Goal: Check status: Check status

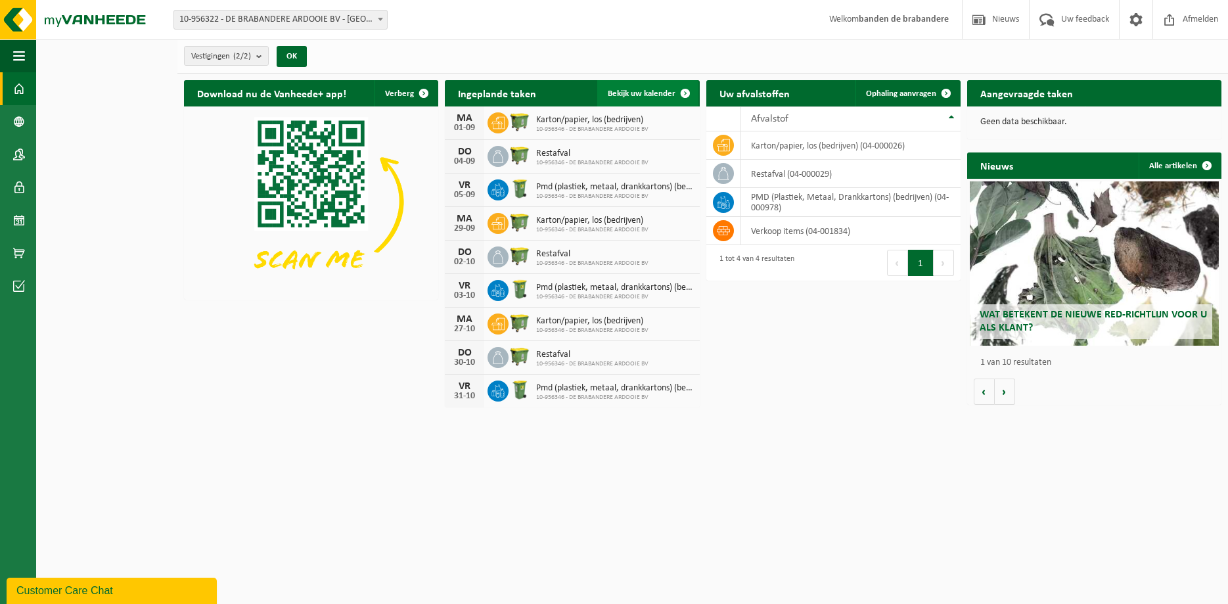
click at [686, 88] on span at bounding box center [685, 93] width 26 height 26
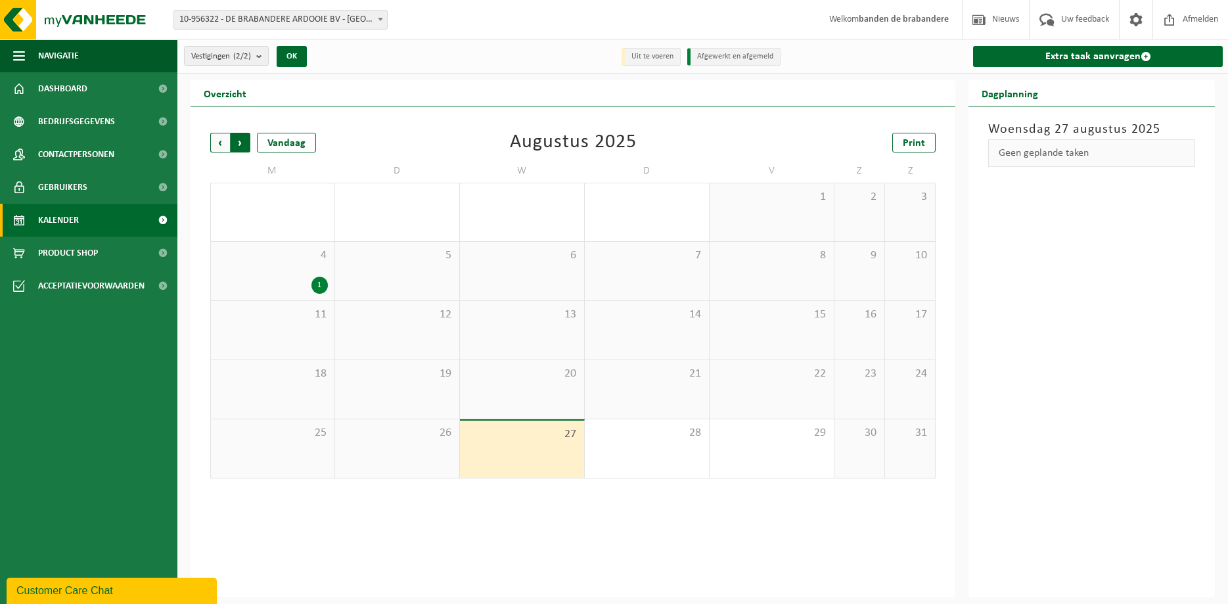
click at [223, 146] on span "Vorige" at bounding box center [220, 143] width 20 height 20
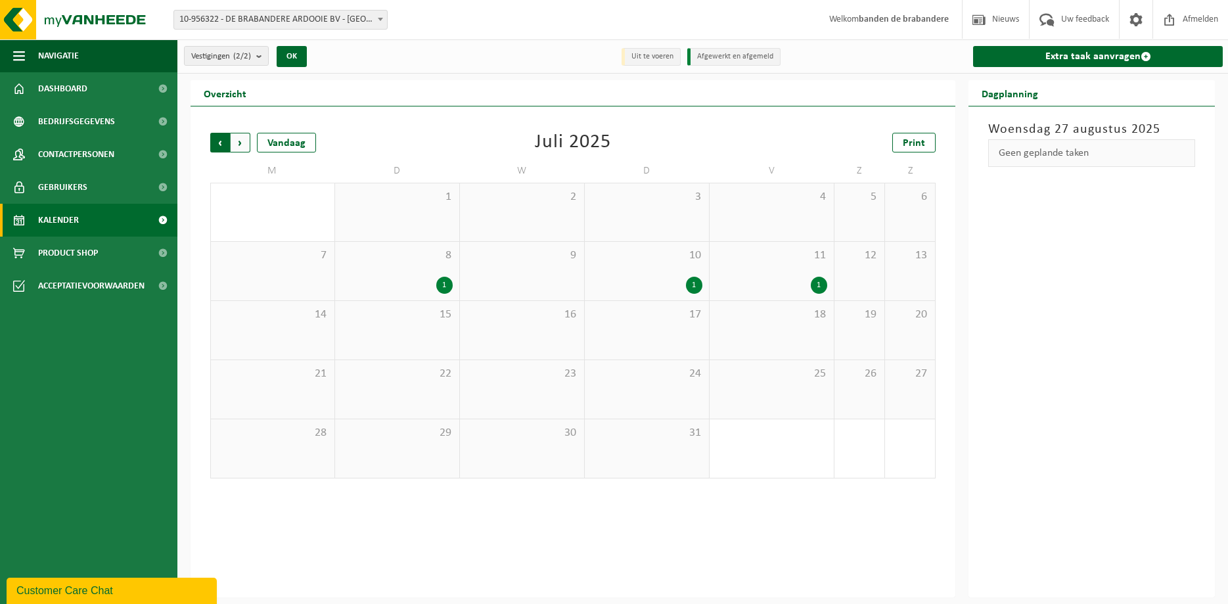
click at [238, 143] on span "Volgende" at bounding box center [241, 143] width 20 height 20
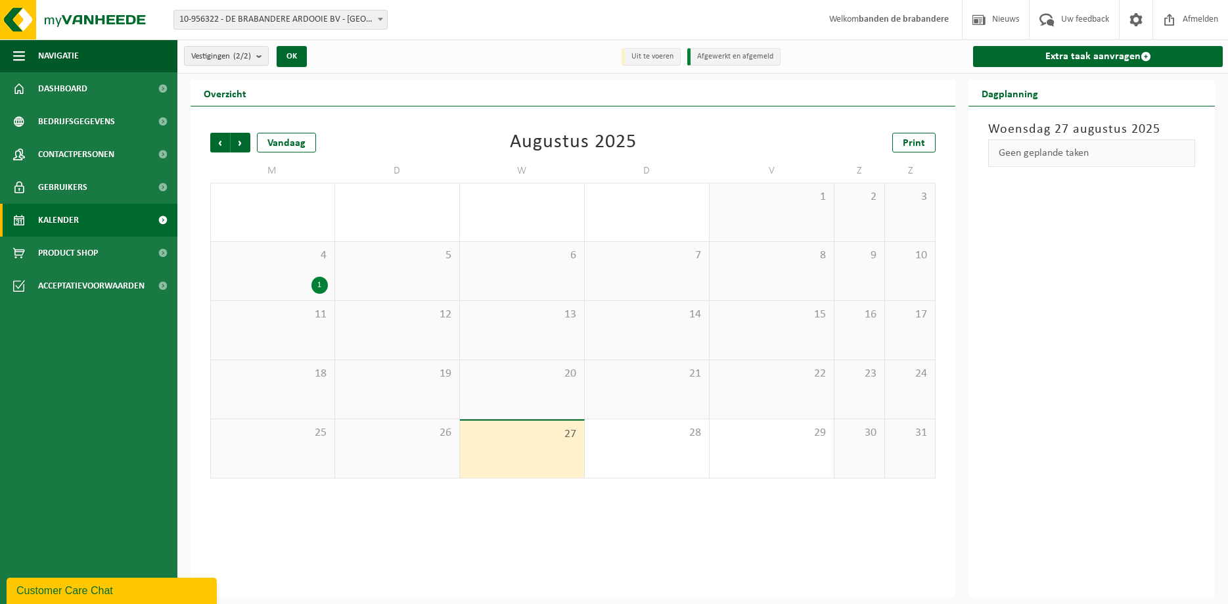
click at [280, 273] on div "4 1" at bounding box center [273, 271] width 124 height 58
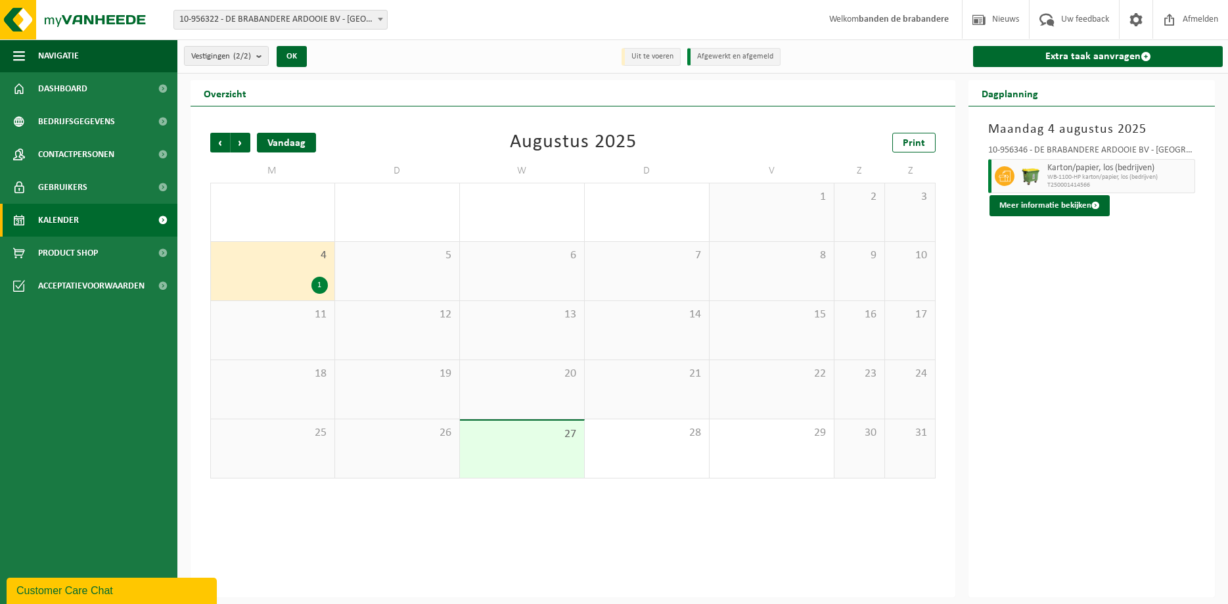
click at [273, 141] on div "Vandaag" at bounding box center [286, 143] width 59 height 20
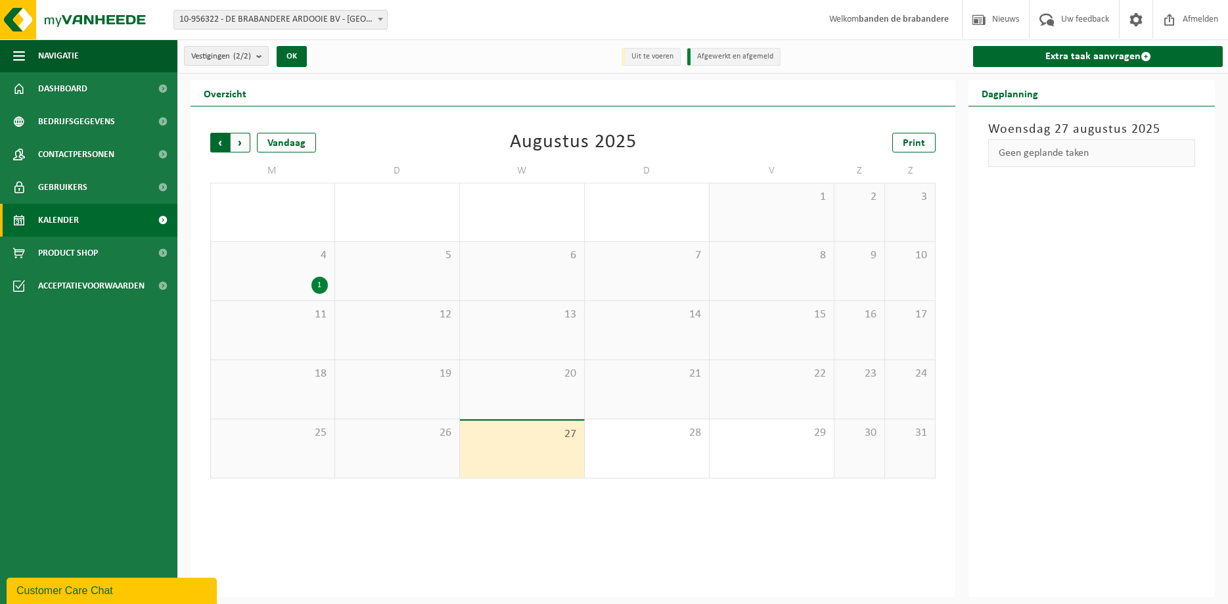
click at [246, 140] on span "Volgende" at bounding box center [241, 143] width 20 height 20
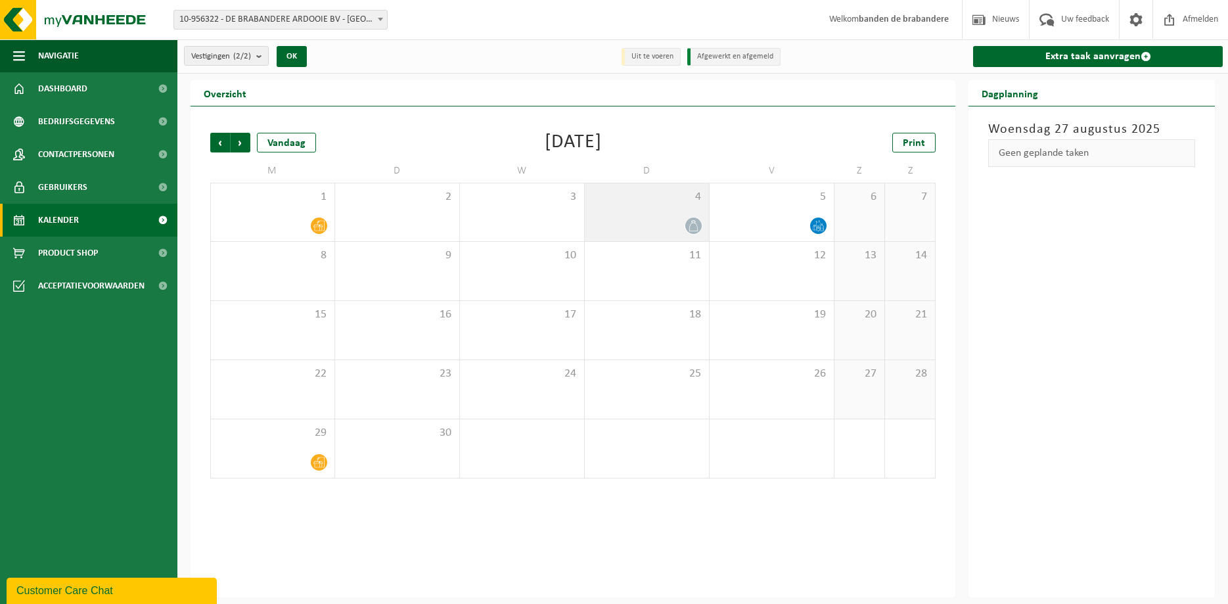
click at [657, 206] on div "4" at bounding box center [647, 212] width 124 height 58
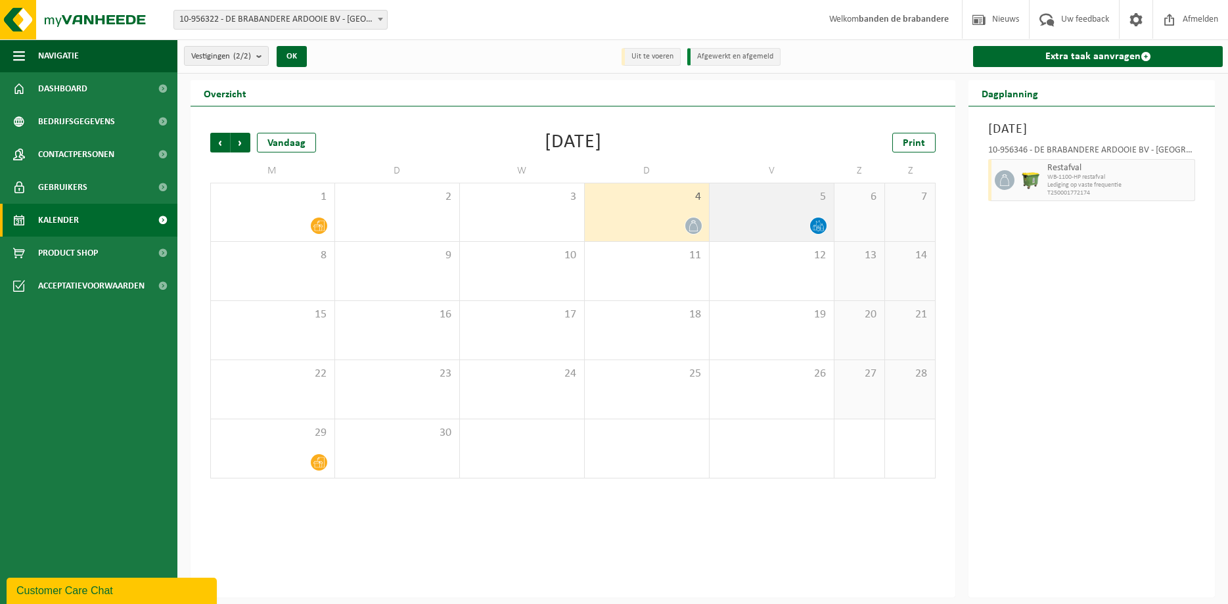
click at [746, 218] on div at bounding box center [771, 226] width 111 height 18
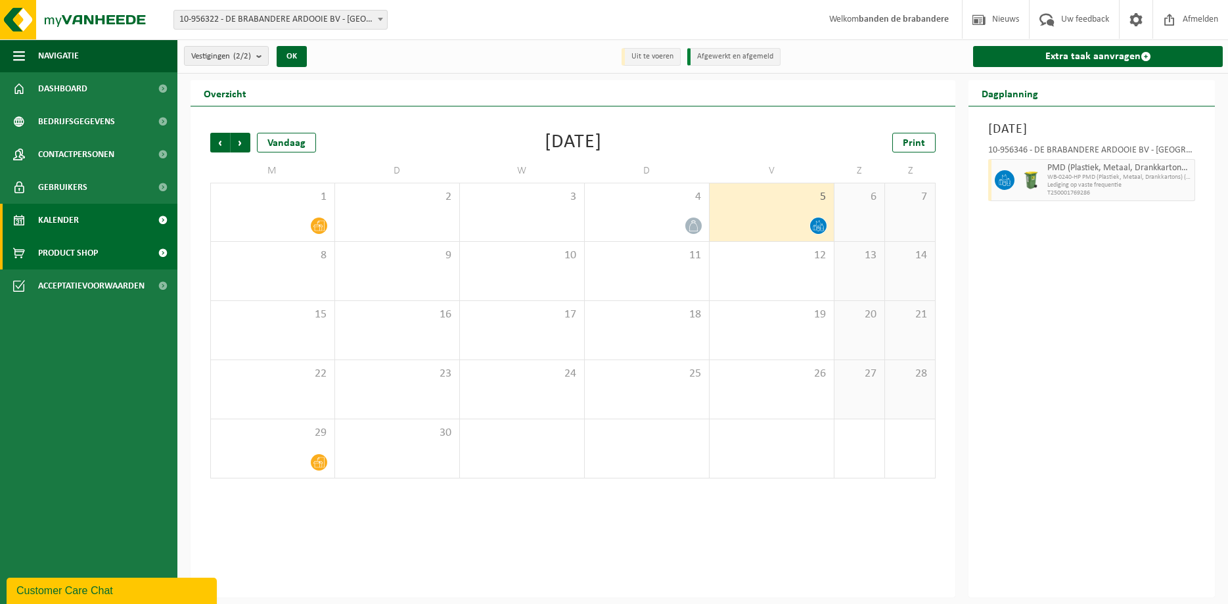
click at [89, 257] on span "Product Shop" at bounding box center [68, 252] width 60 height 33
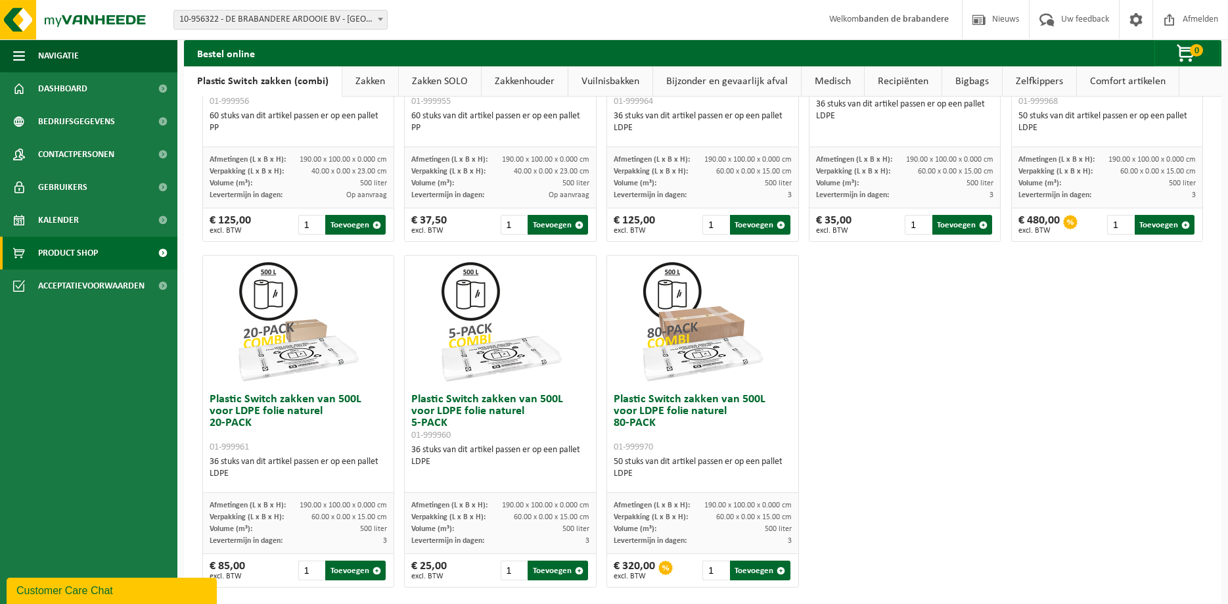
scroll to position [623, 0]
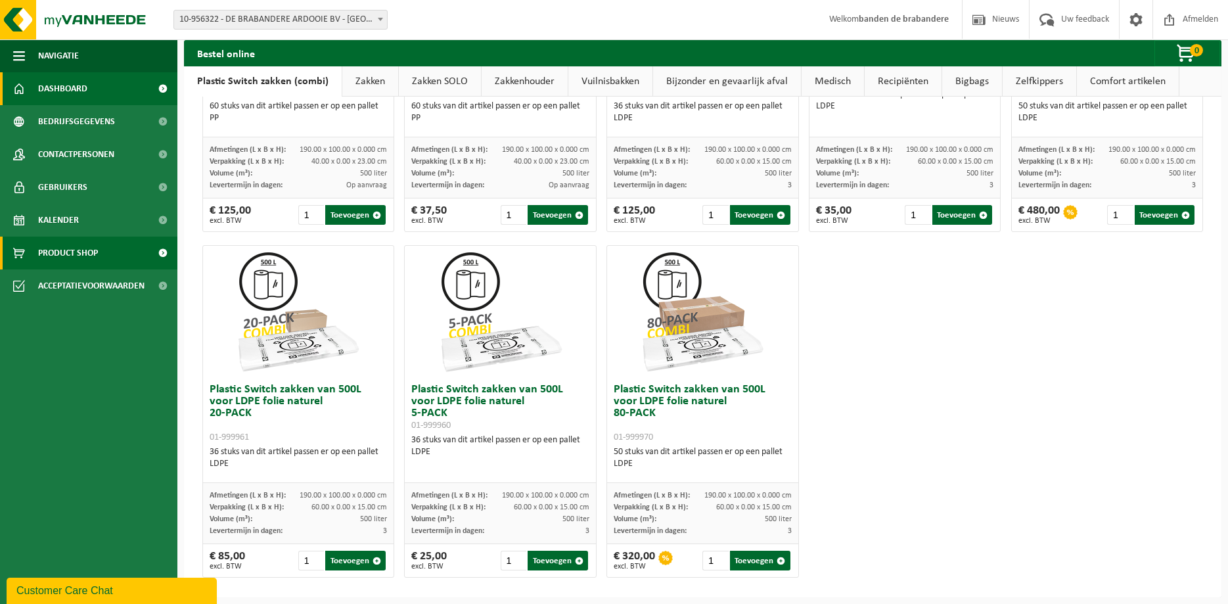
click at [63, 89] on span "Dashboard" at bounding box center [62, 88] width 49 height 33
